Goal: Task Accomplishment & Management: Use online tool/utility

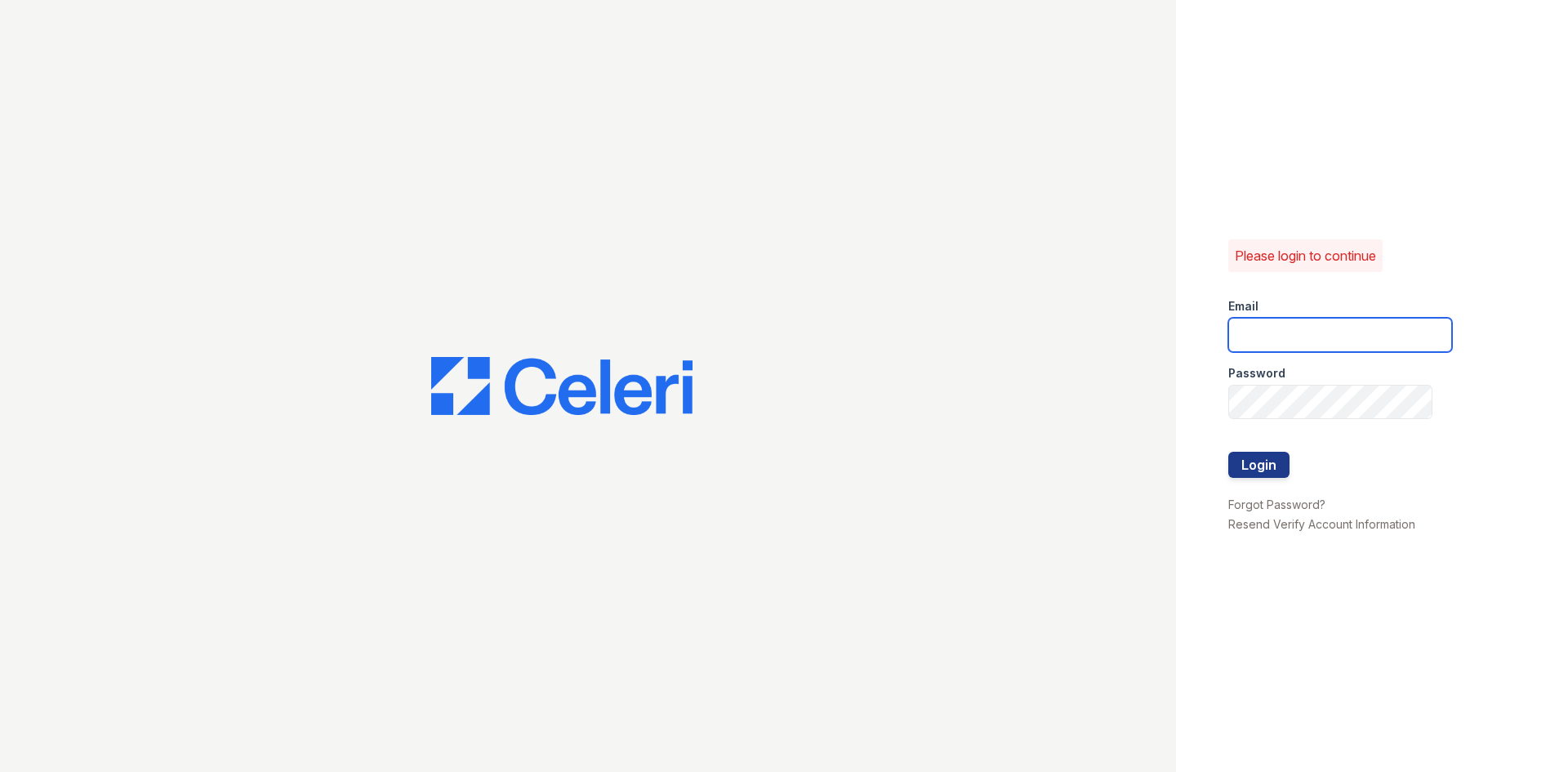
click at [1295, 336] on input "email" at bounding box center [1340, 334] width 224 height 34
type input "[EMAIL_ADDRESS][DOMAIN_NAME]"
click at [1269, 468] on button "Login" at bounding box center [1259, 464] width 62 height 26
click at [1299, 346] on input "email" at bounding box center [1340, 334] width 224 height 34
type input "[EMAIL_ADDRESS][DOMAIN_NAME]"
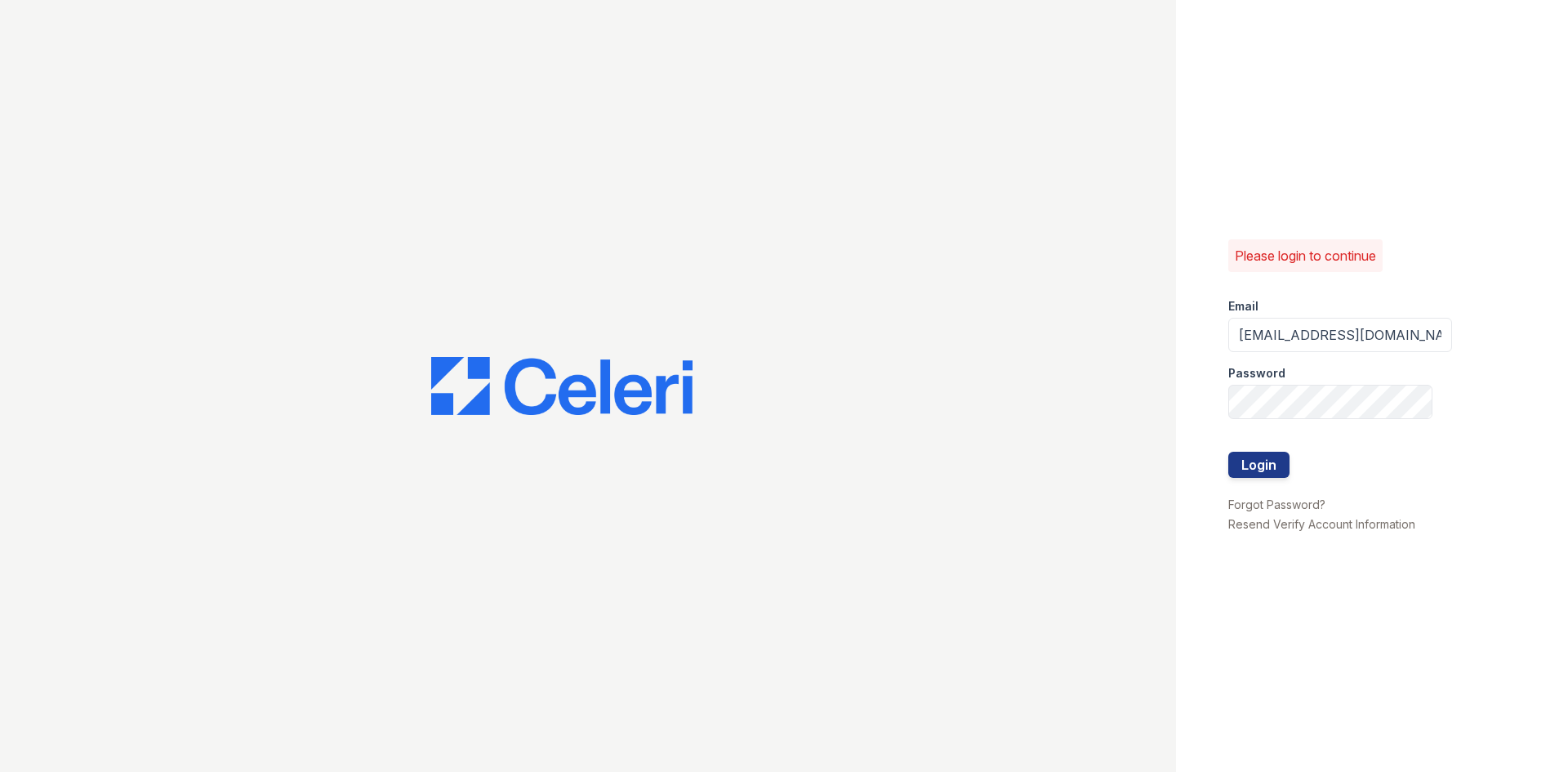
click at [1045, 624] on div at bounding box center [587, 386] width 1176 height 772
click at [1252, 462] on button "Login" at bounding box center [1259, 464] width 62 height 26
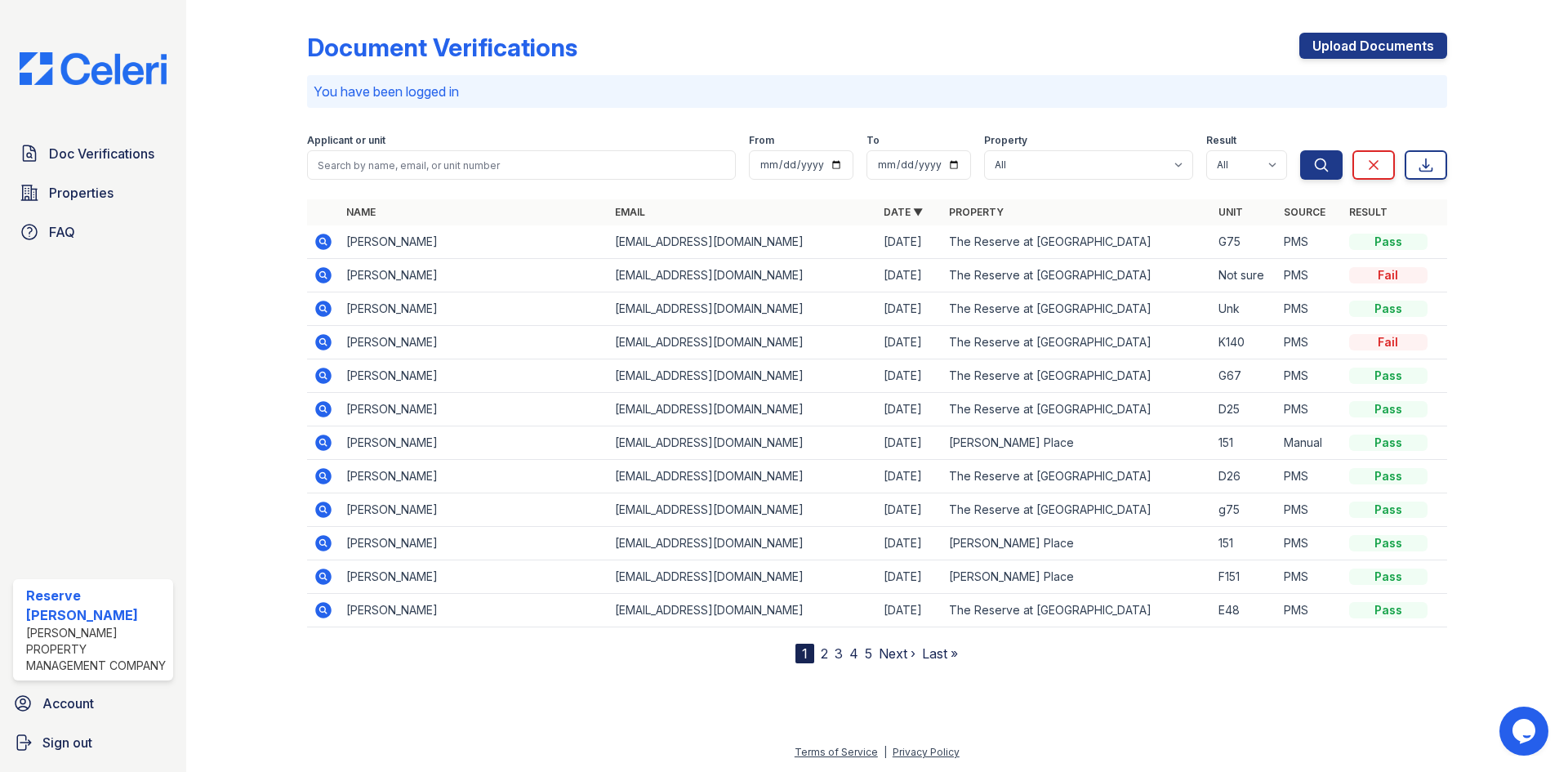
click at [532, 237] on td "[PERSON_NAME]" at bounding box center [473, 242] width 268 height 34
click at [325, 242] on icon at bounding box center [324, 242] width 20 height 20
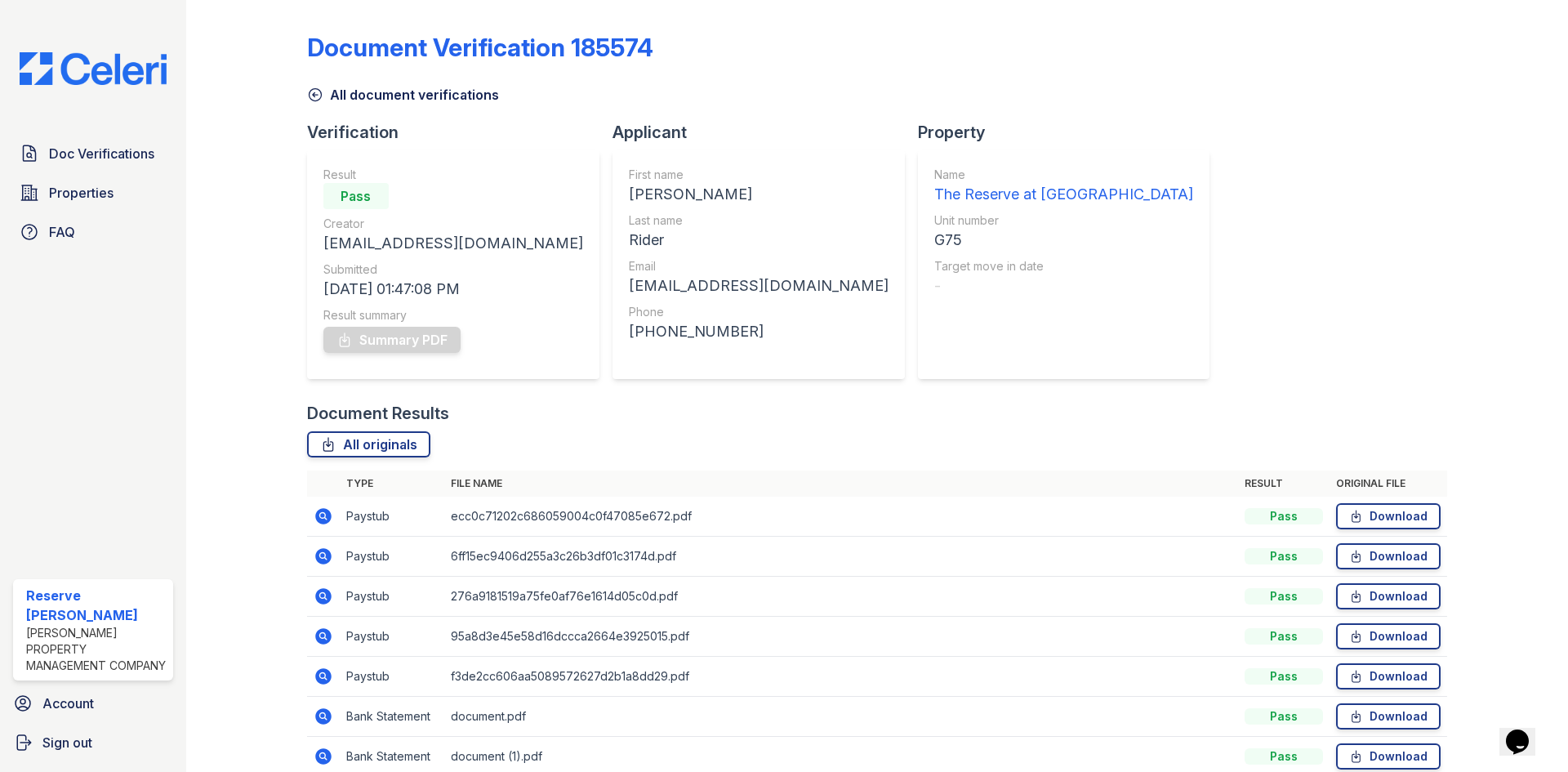
click at [424, 337] on div "Summary PDF" at bounding box center [453, 340] width 259 height 33
click at [405, 340] on div "Summary PDF" at bounding box center [453, 340] width 259 height 33
click at [408, 343] on link "Summary PDF" at bounding box center [392, 339] width 137 height 26
